Goal: Information Seeking & Learning: Check status

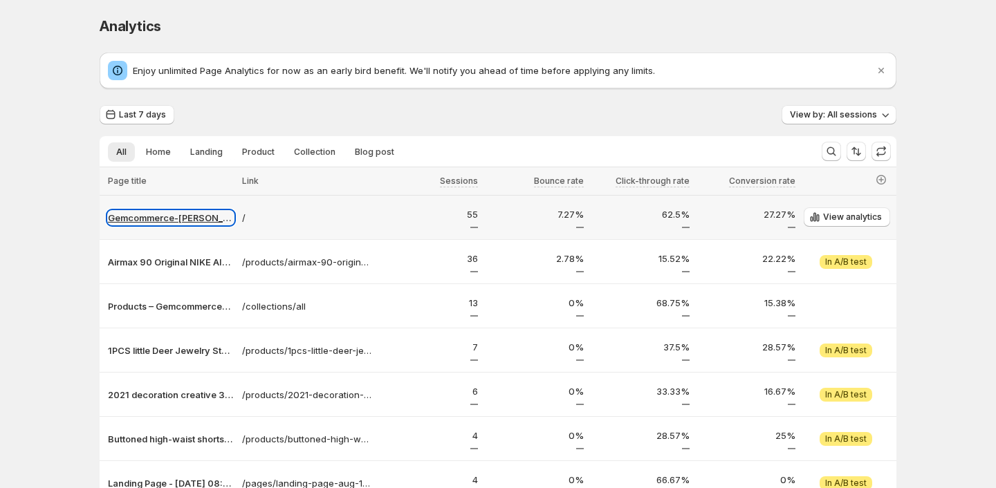
click at [197, 219] on p "Gemcommerce-[PERSON_NAME]-dev" at bounding box center [171, 218] width 126 height 14
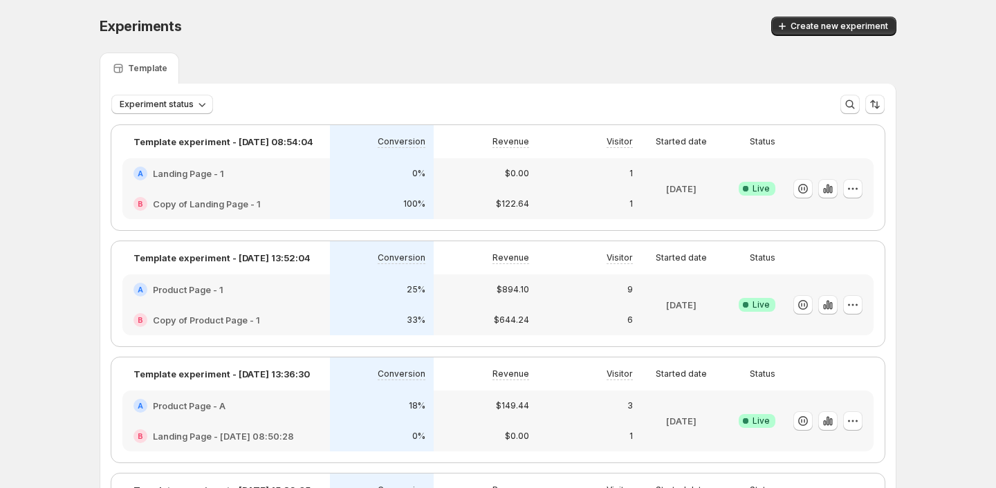
click at [318, 304] on div "A Product Page - 1" at bounding box center [226, 290] width 208 height 30
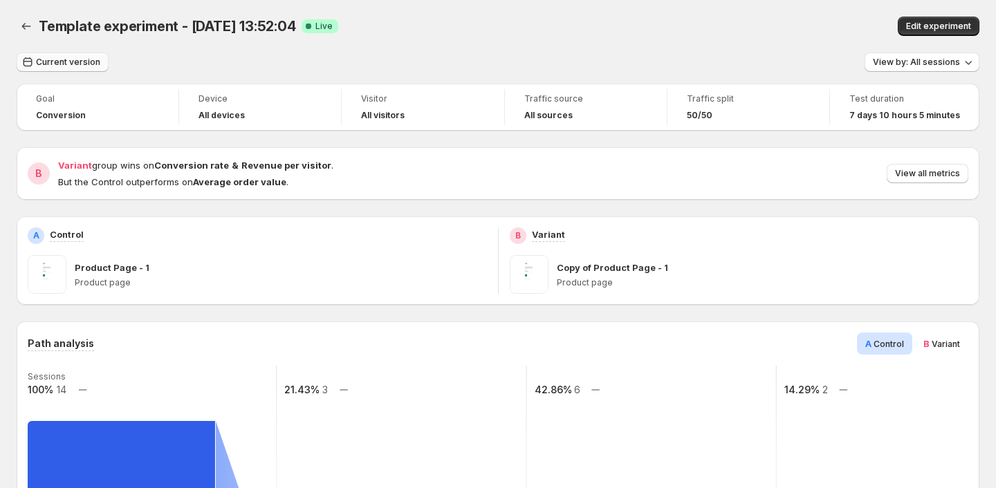
click at [69, 61] on span "Current version" at bounding box center [68, 62] width 64 height 11
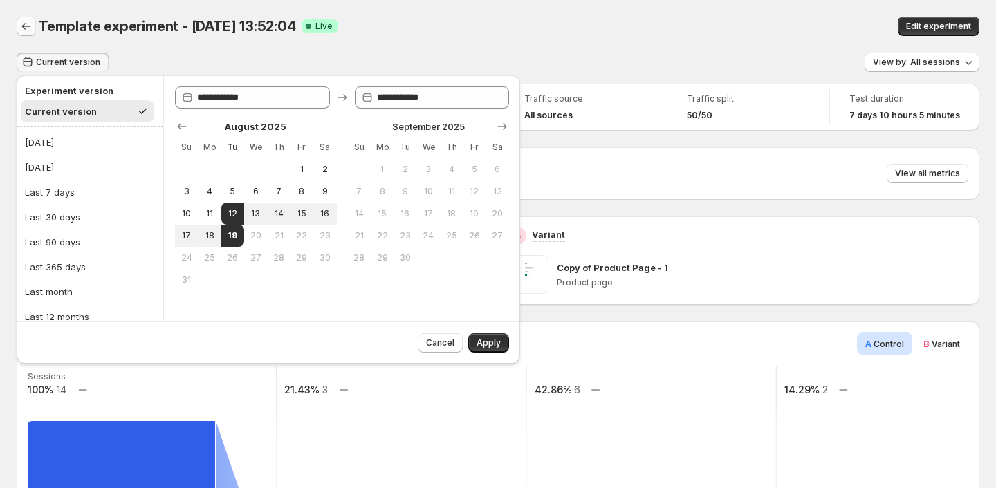
click at [23, 25] on icon "Back" at bounding box center [26, 26] width 14 height 14
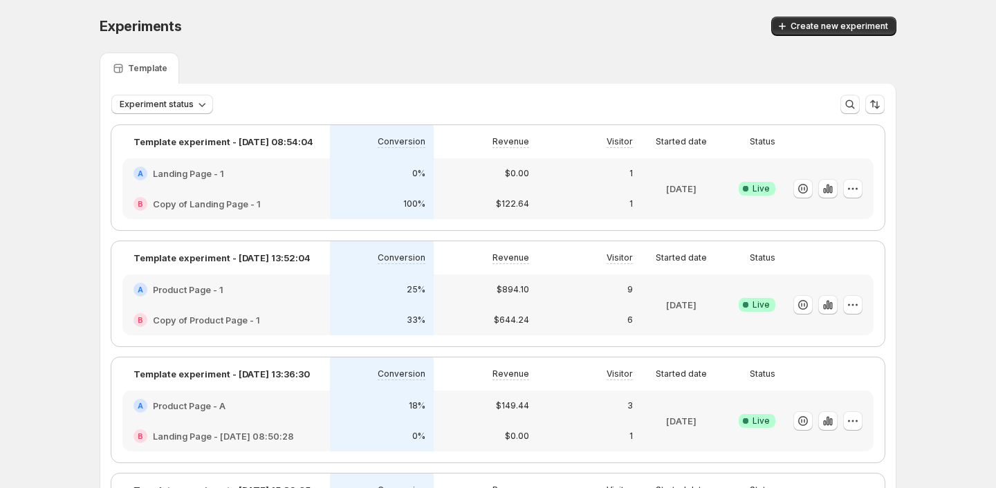
click at [268, 414] on div "A Product Page - A" at bounding box center [226, 406] width 208 height 30
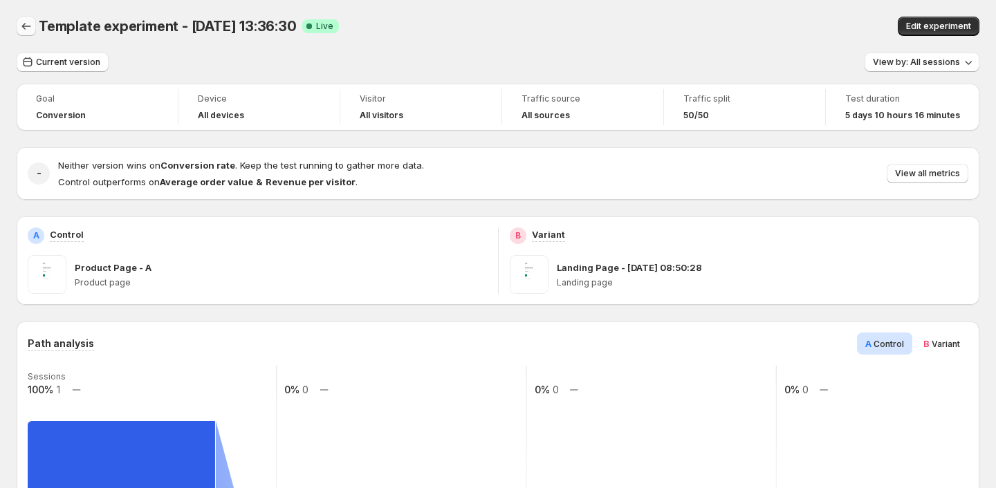
click at [28, 29] on icon "Back" at bounding box center [26, 26] width 14 height 14
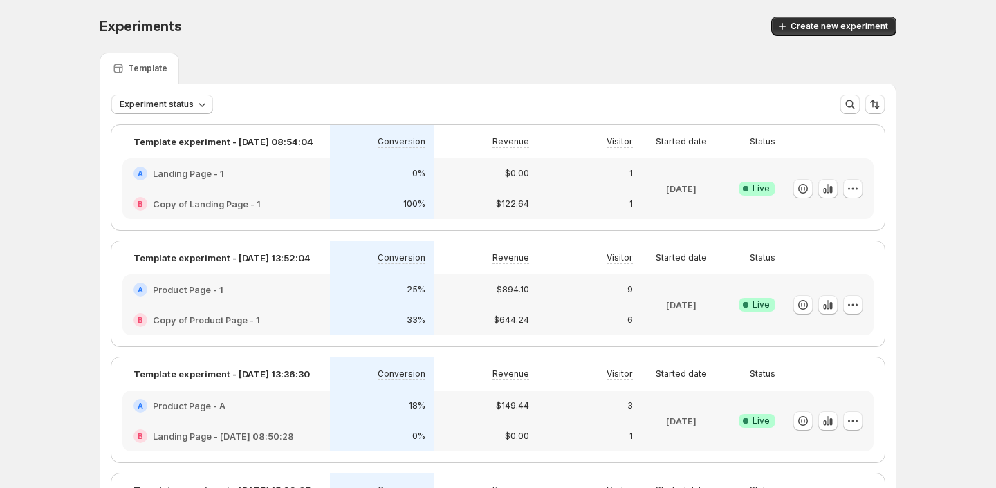
click at [255, 183] on div "A Landing Page - 1" at bounding box center [226, 173] width 208 height 30
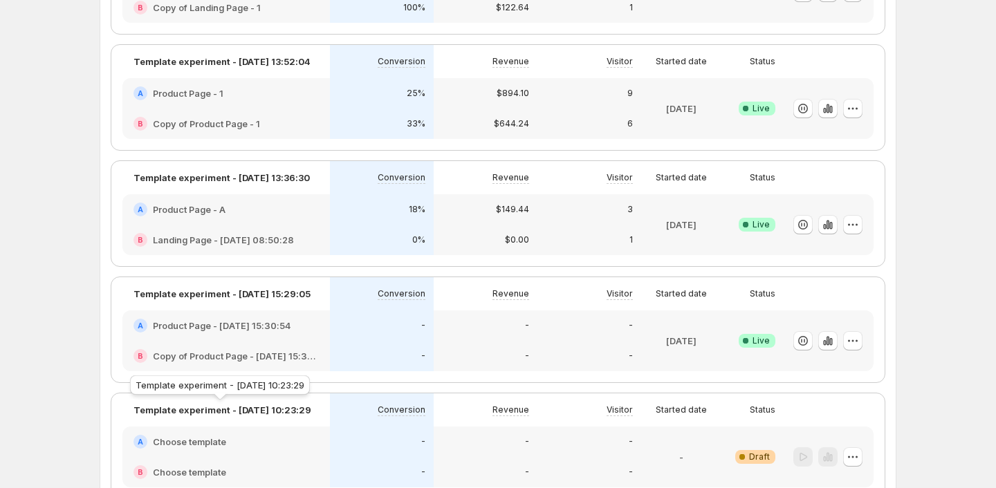
scroll to position [196, 0]
click at [274, 234] on h2 "Landing Page - [DATE] 08:50:28" at bounding box center [223, 241] width 141 height 14
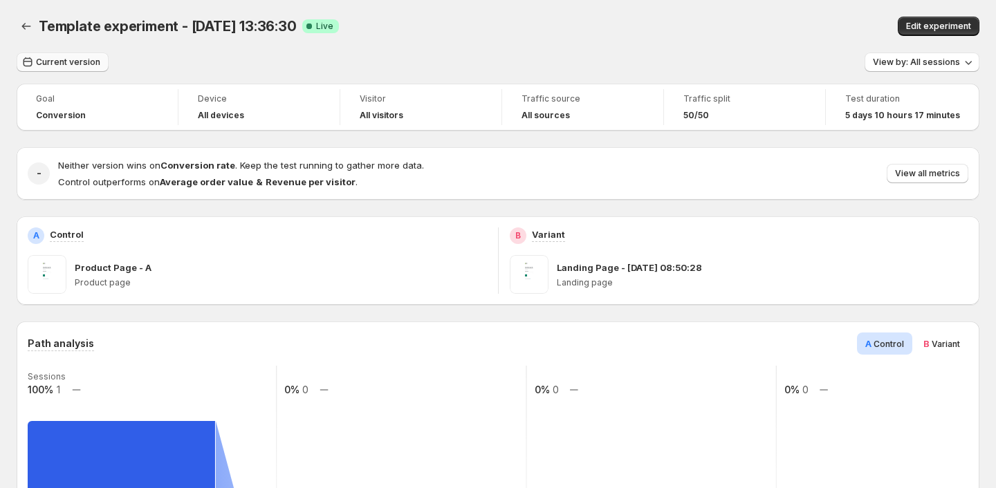
click at [86, 62] on span "Current version" at bounding box center [68, 62] width 64 height 11
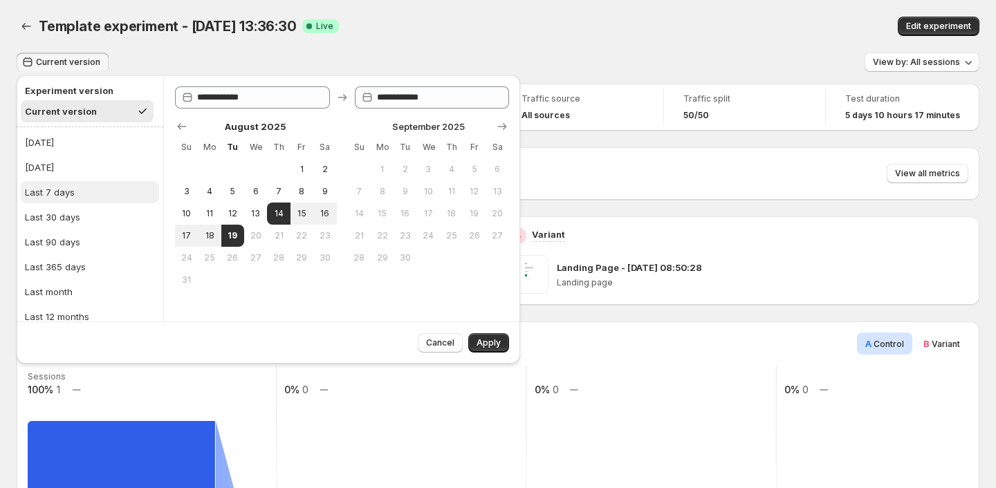
click at [121, 192] on button "Last 7 days" at bounding box center [90, 192] width 138 height 22
type input "**********"
click at [483, 344] on span "Apply" at bounding box center [489, 343] width 24 height 11
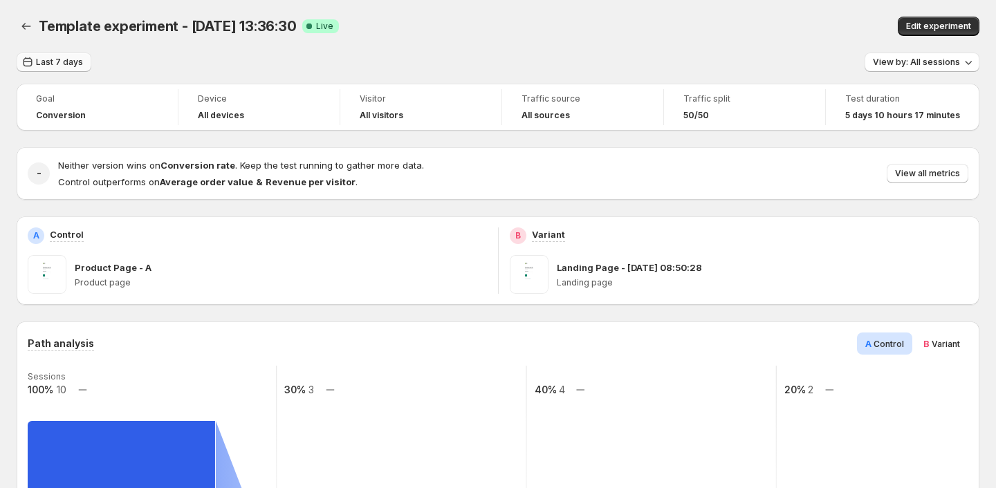
click at [75, 58] on span "Last 7 days" at bounding box center [59, 62] width 47 height 11
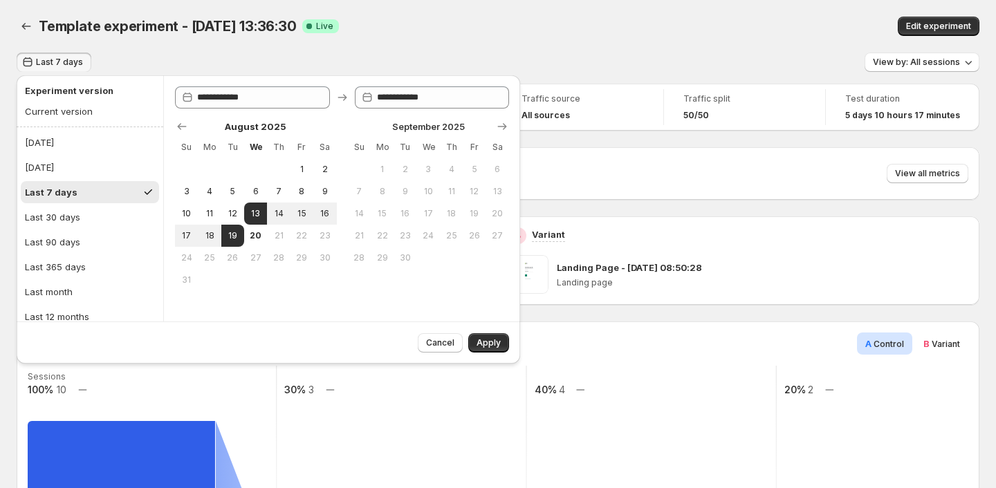
click at [75, 58] on span "Last 7 days" at bounding box center [59, 62] width 47 height 11
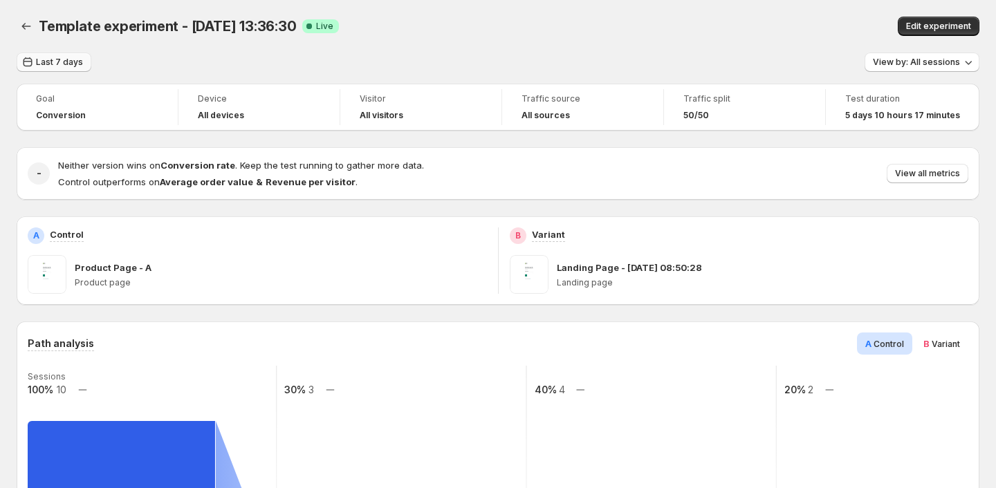
click at [64, 53] on button "Last 7 days" at bounding box center [54, 62] width 75 height 19
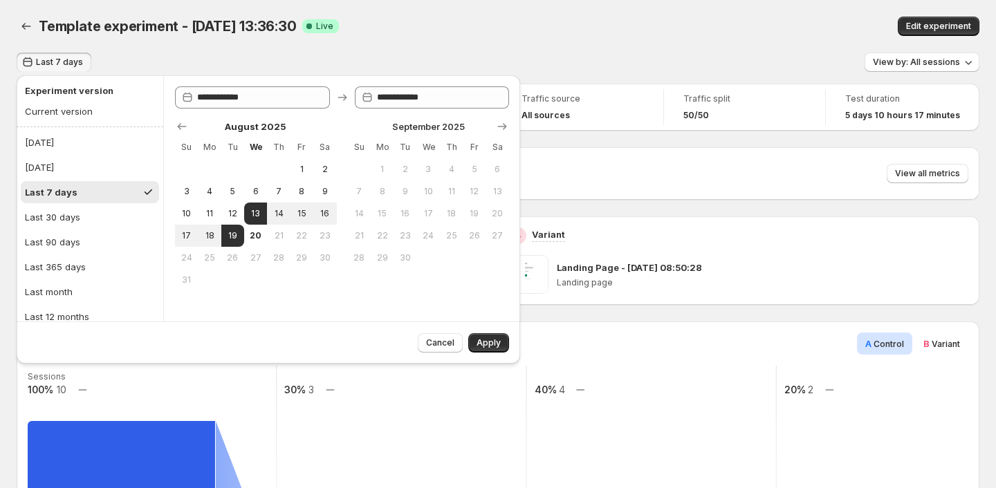
click at [133, 46] on div "Template experiment - [DATE] 13:36:30. This page is ready Template experiment -…" at bounding box center [498, 26] width 963 height 53
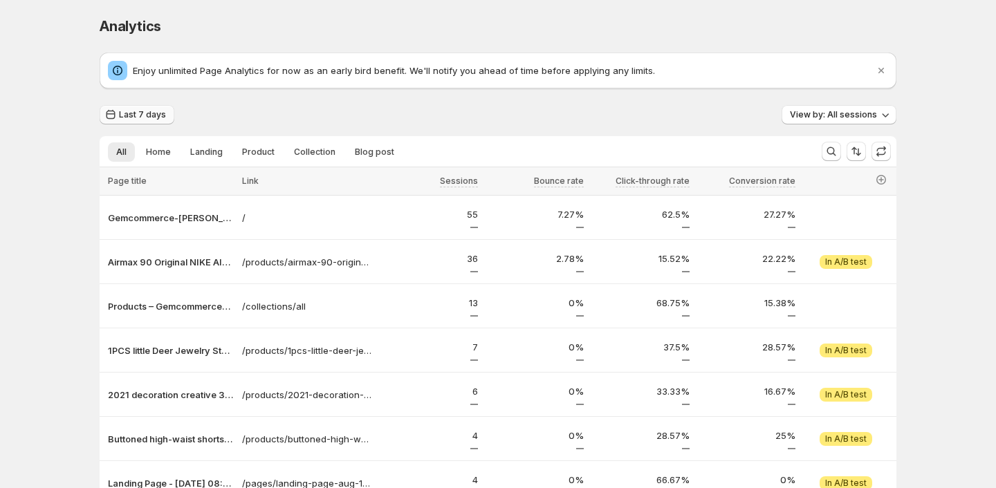
click at [154, 113] on span "Last 7 days" at bounding box center [142, 114] width 47 height 11
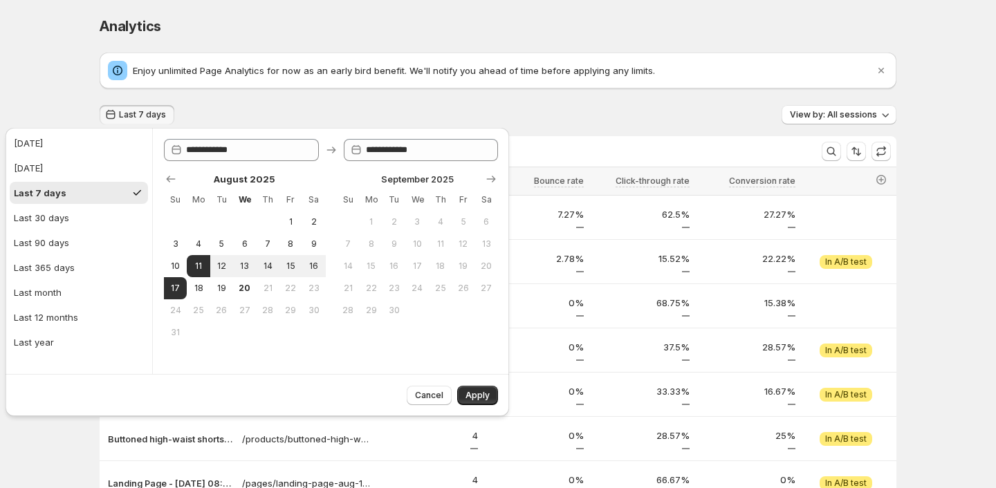
click at [394, 96] on div "Enjoy unlimited Page Analytics for now as an early bird benefit. We'll notify y…" at bounding box center [498, 361] width 797 height 617
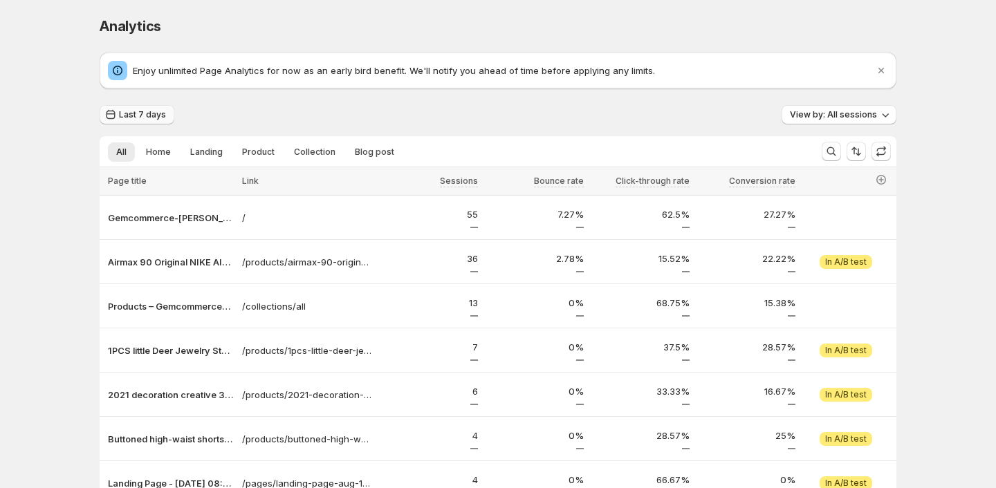
click at [137, 109] on span "Last 7 days" at bounding box center [142, 114] width 47 height 11
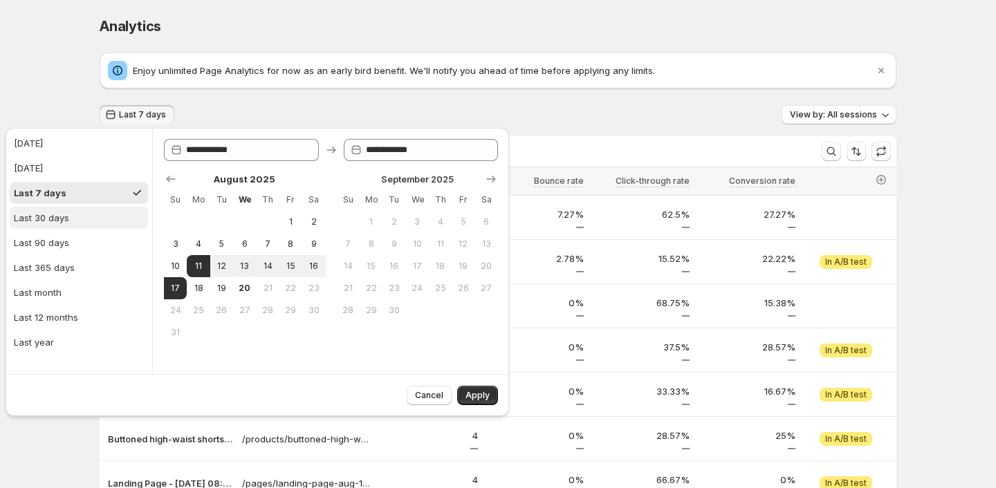
click at [105, 212] on button "Last 30 days" at bounding box center [79, 218] width 138 height 22
type input "**********"
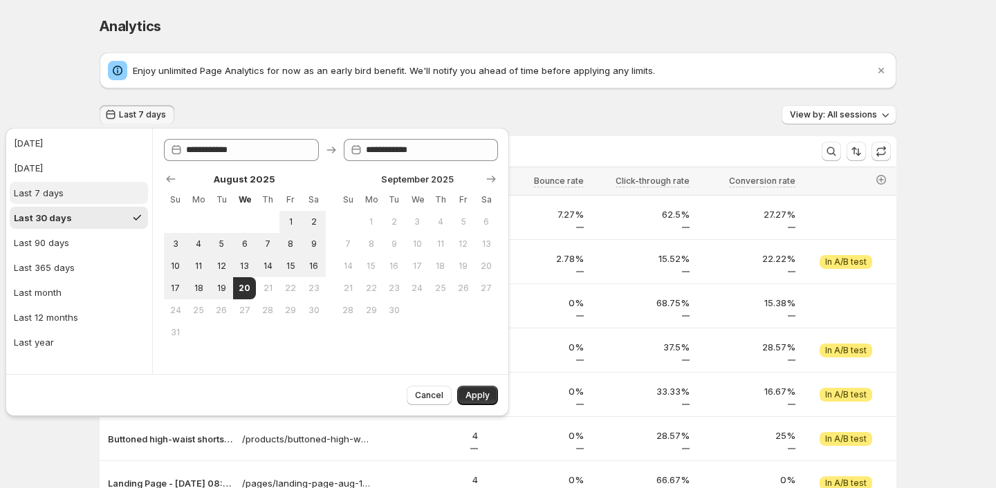
click at [102, 198] on button "Last 7 days" at bounding box center [79, 193] width 138 height 22
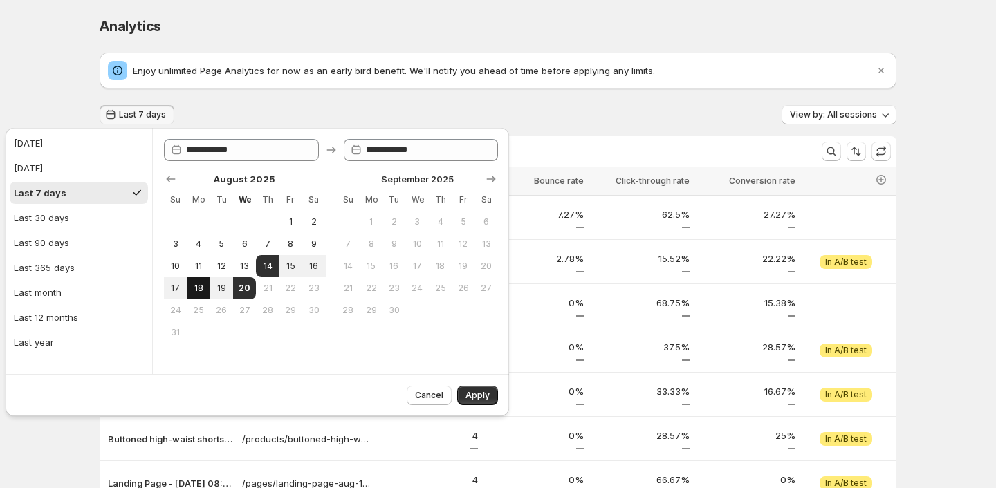
click at [203, 283] on span "18" at bounding box center [198, 288] width 12 height 11
type input "**********"
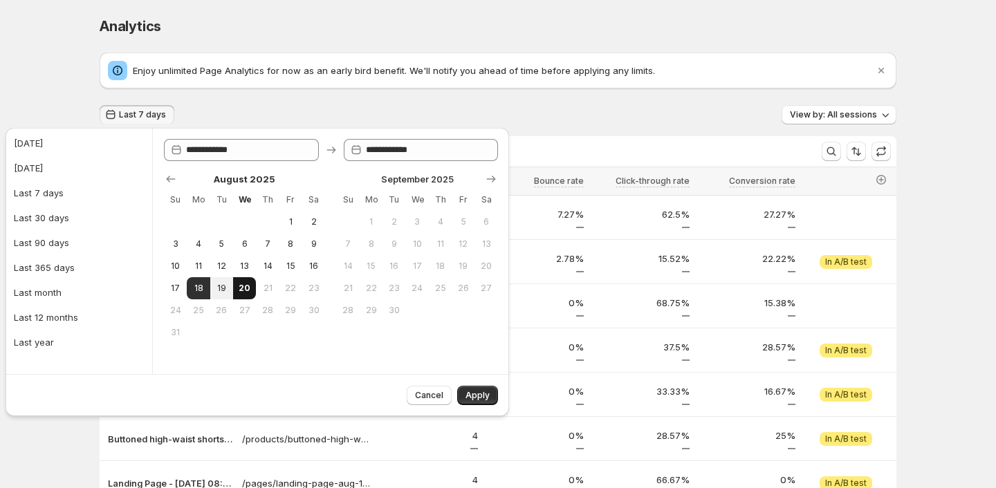
click at [250, 284] on span "20" at bounding box center [245, 288] width 12 height 11
type input "**********"
click at [491, 398] on button "Apply" at bounding box center [477, 395] width 41 height 19
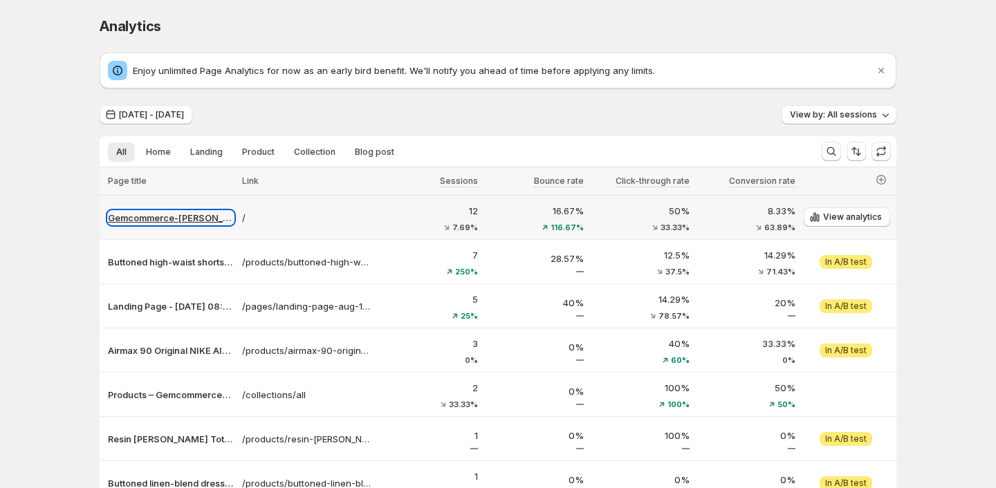
click at [186, 218] on p "Gemcommerce-[PERSON_NAME]-dev" at bounding box center [171, 218] width 126 height 14
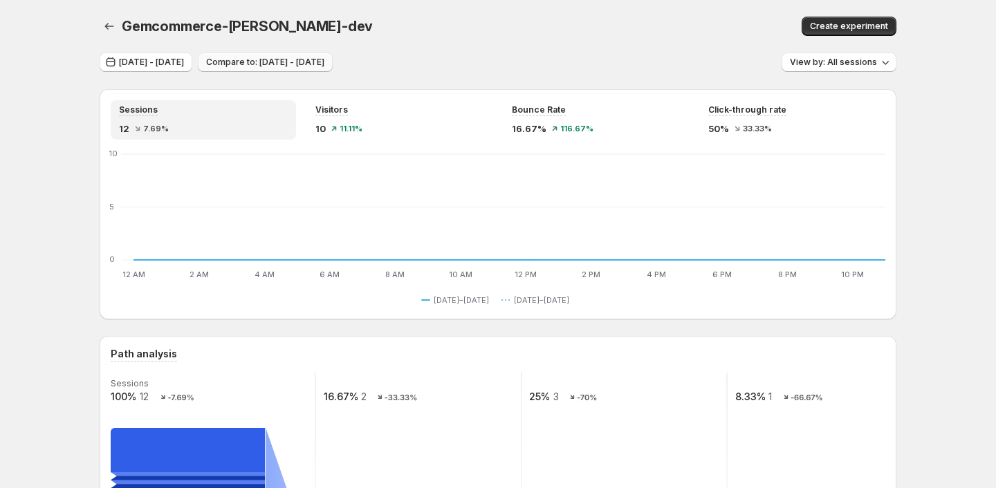
click at [317, 55] on button "Compare to: [DATE] - [DATE]" at bounding box center [265, 62] width 135 height 19
click at [317, 59] on span "Compare to: [DATE] - [DATE]" at bounding box center [265, 62] width 118 height 11
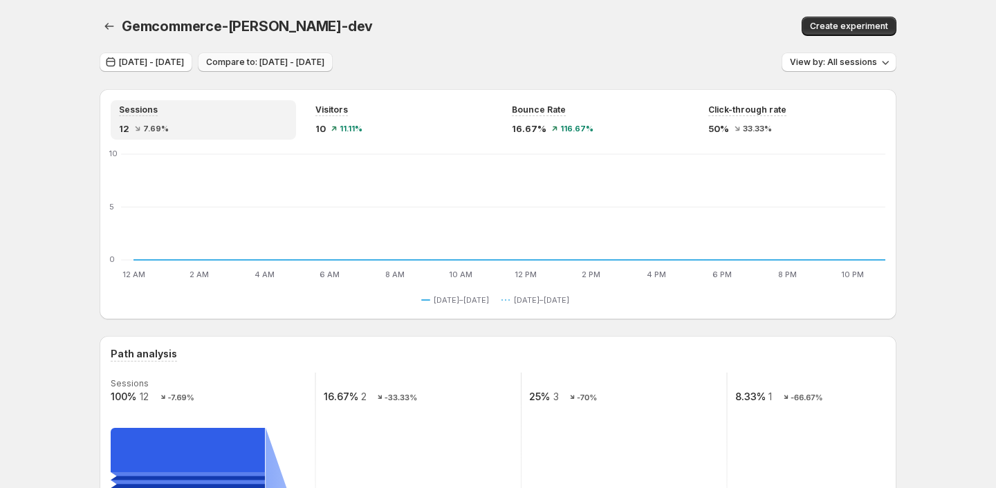
click at [317, 59] on span "Compare to: [DATE] - [DATE]" at bounding box center [265, 62] width 118 height 11
click at [183, 61] on span "[DATE] - [DATE]" at bounding box center [151, 62] width 65 height 11
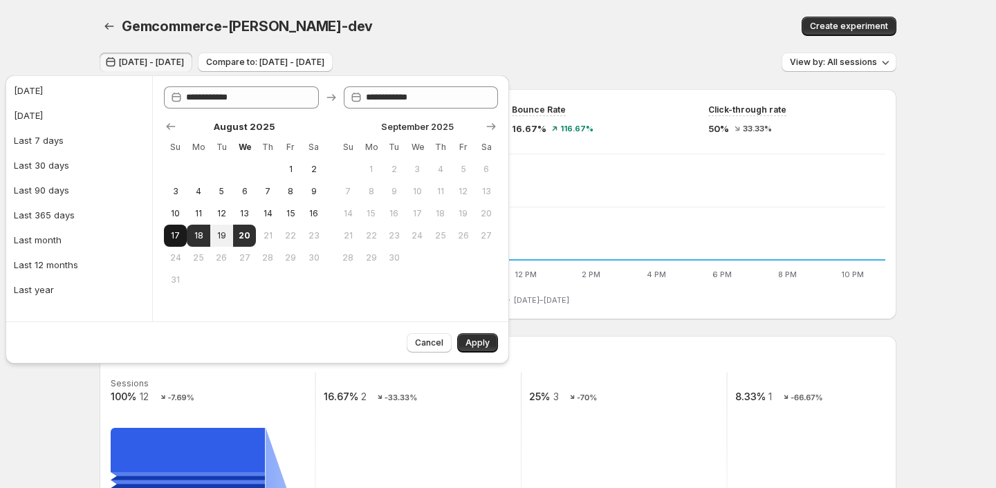
click at [179, 230] on span "17" at bounding box center [175, 235] width 12 height 11
type input "**********"
click at [224, 235] on span "19" at bounding box center [222, 235] width 12 height 11
type input "**********"
click at [224, 235] on span "19" at bounding box center [222, 235] width 12 height 11
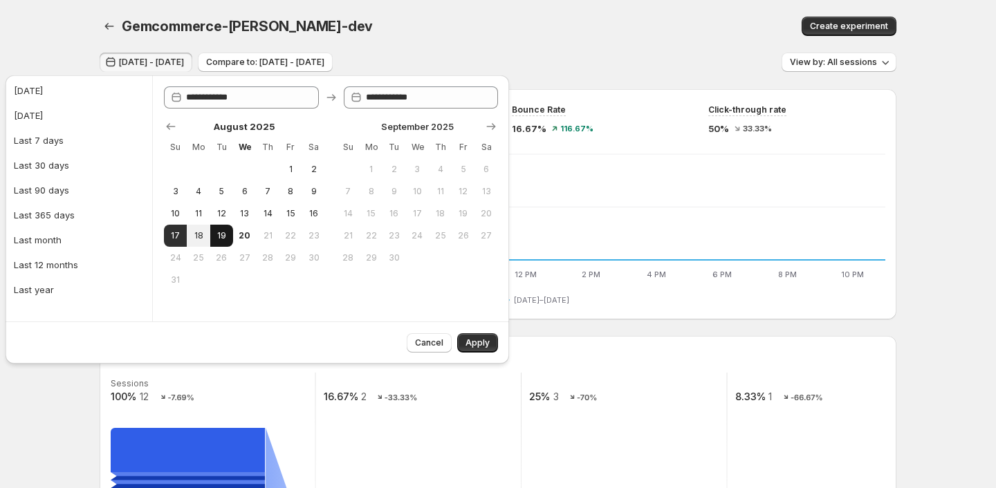
type input "**********"
click at [470, 337] on button "Apply" at bounding box center [477, 342] width 41 height 19
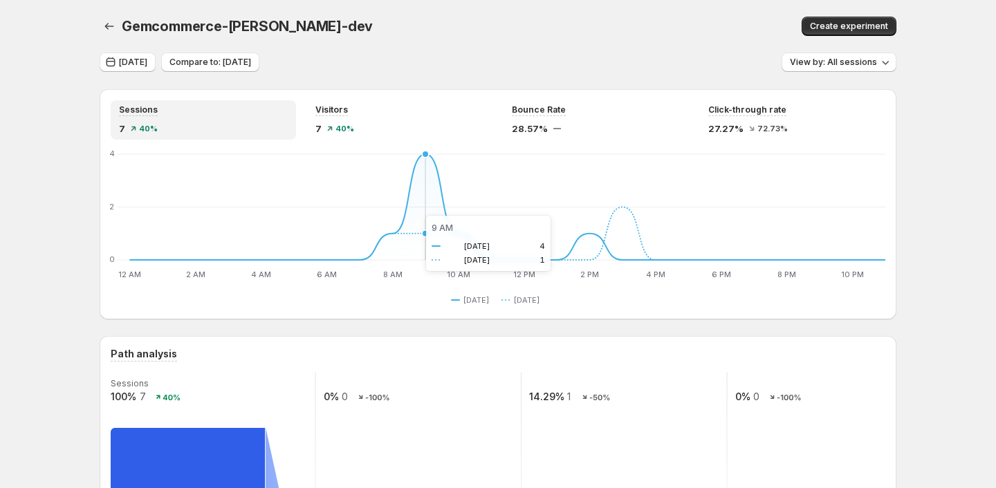
click at [412, 216] on icon "12 AM 12 AM 2 AM 2 AM 4 AM 4 AM 6 AM 6 AM 8 AM 8 AM 10 AM 10 AM 12 PM 12 PM 2 P…" at bounding box center [498, 216] width 775 height 130
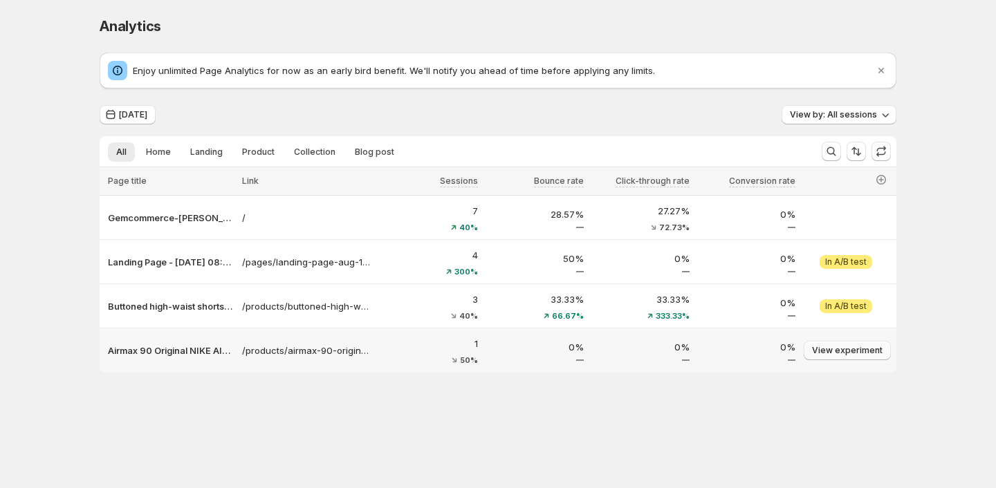
click at [824, 352] on span "View experiment" at bounding box center [847, 350] width 71 height 11
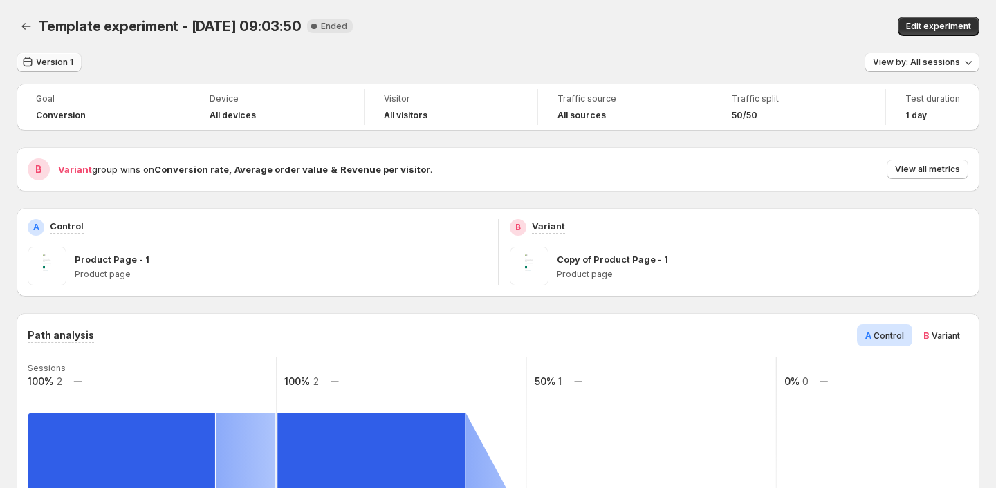
click at [46, 61] on span "Version 1" at bounding box center [54, 62] width 37 height 11
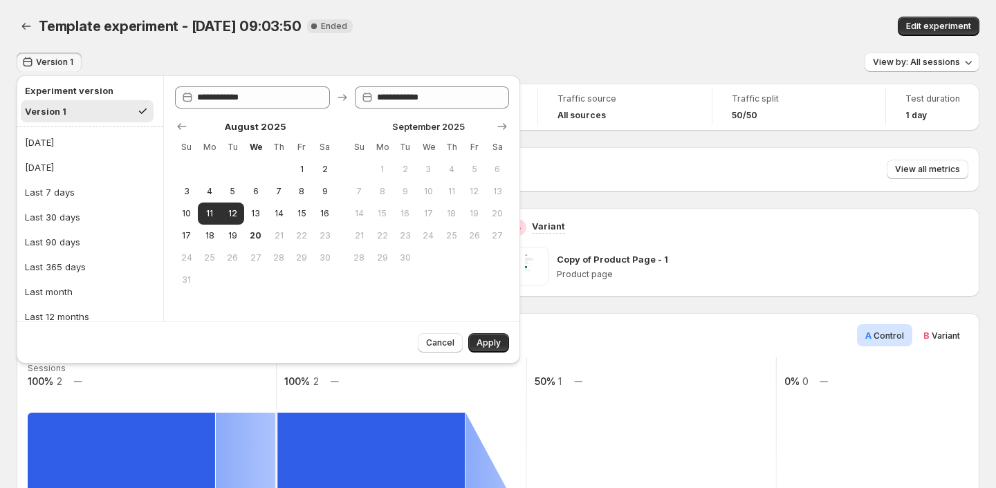
click at [155, 52] on div "Template experiment - [DATE] 09:03:50. This page is ready Template experiment -…" at bounding box center [498, 26] width 963 height 53
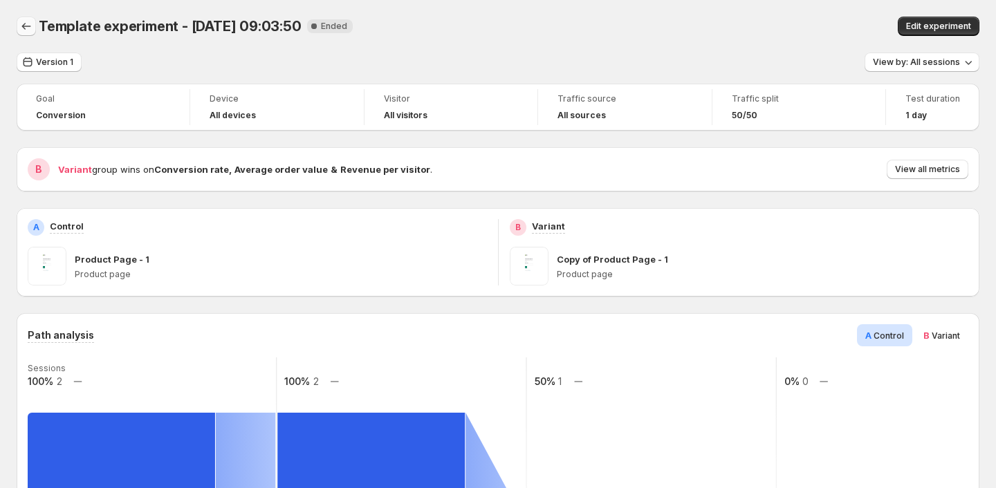
click at [24, 25] on icon "Back" at bounding box center [26, 26] width 9 height 7
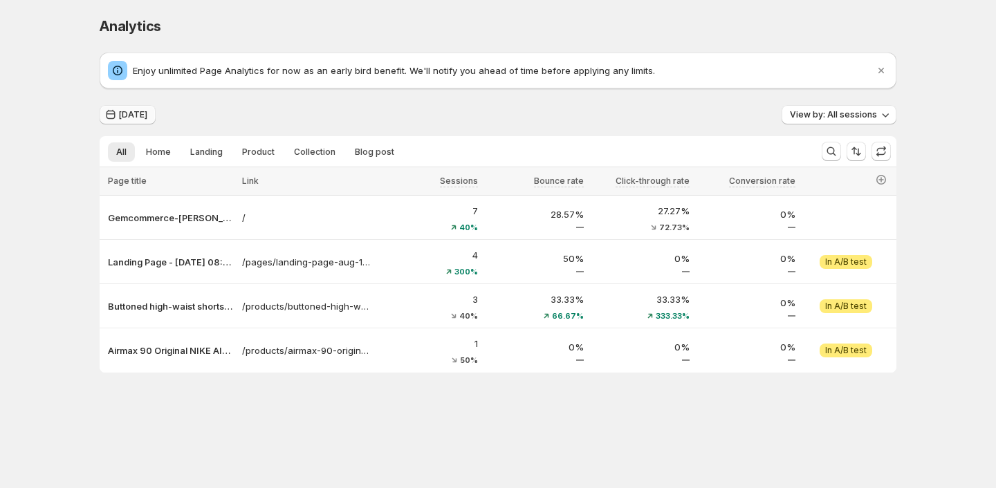
click at [135, 115] on span "[DATE]" at bounding box center [133, 114] width 28 height 11
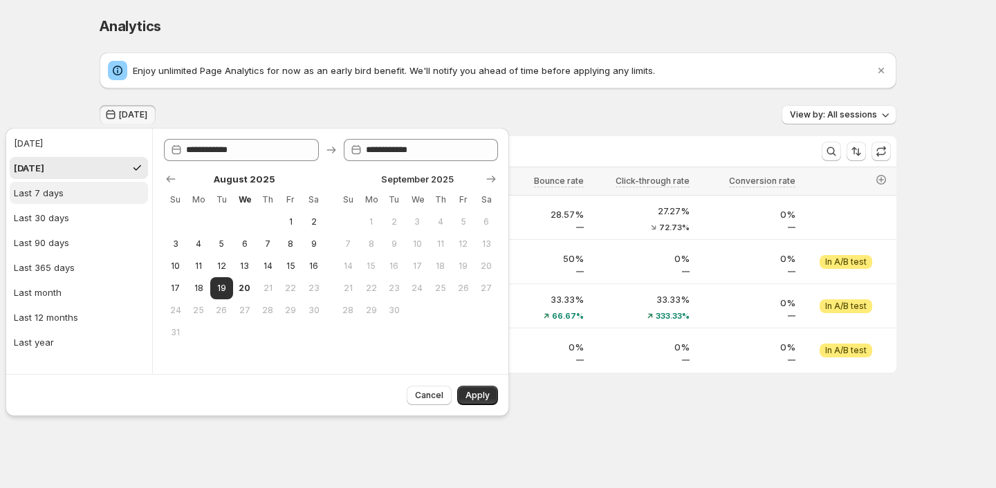
click at [77, 193] on button "Last 7 days" at bounding box center [79, 193] width 138 height 22
type input "**********"
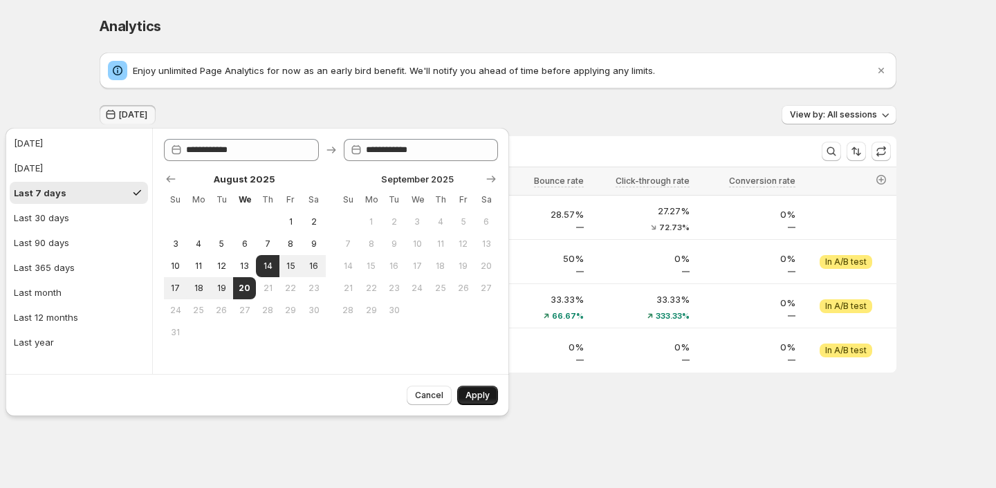
click at [466, 387] on button "Apply" at bounding box center [477, 395] width 41 height 19
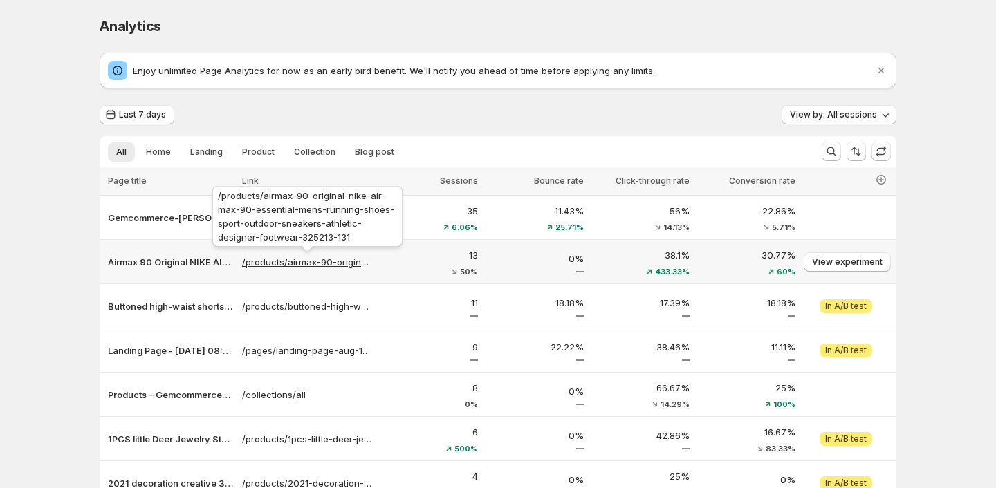
click at [295, 261] on p "/products/airmax-90-original-nike-air-max-90-essential-mens-running-shoes-sport…" at bounding box center [307, 262] width 130 height 14
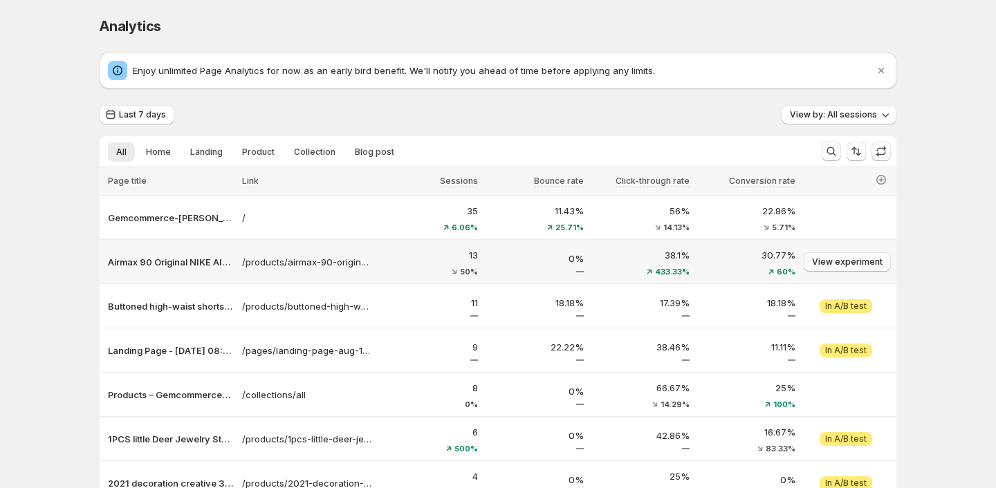
click at [833, 265] on span "View experiment" at bounding box center [847, 262] width 71 height 11
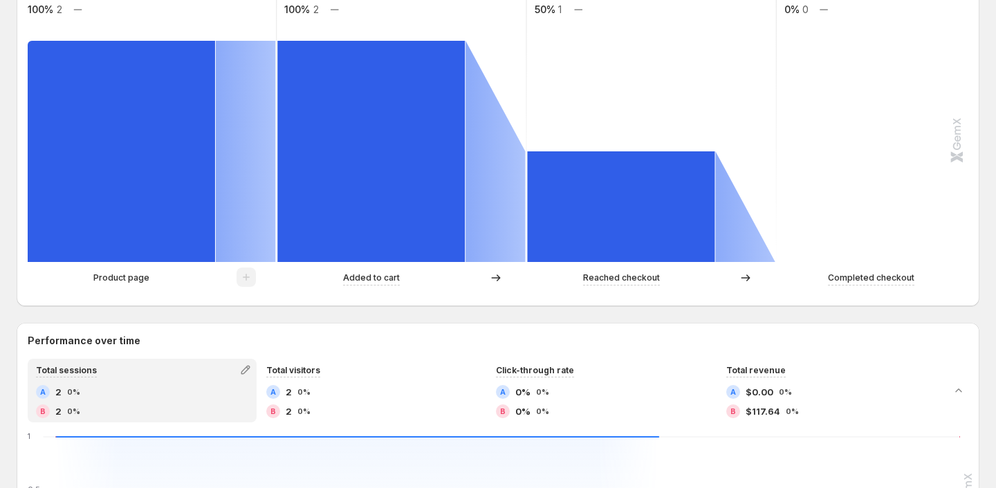
scroll to position [302, 0]
